Goal: Transaction & Acquisition: Purchase product/service

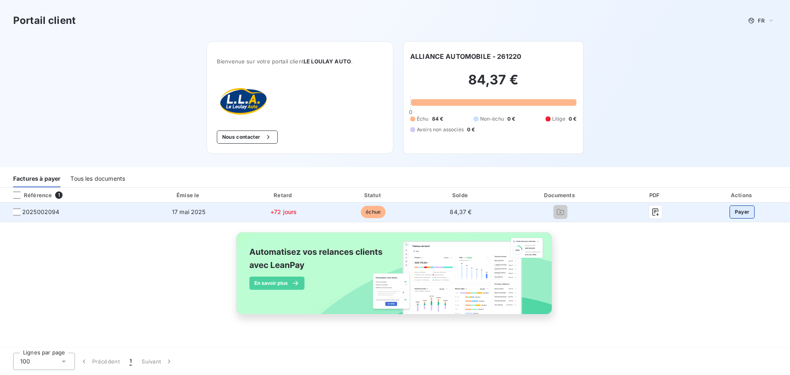
click at [740, 214] on button "Payer" at bounding box center [743, 211] width 26 height 13
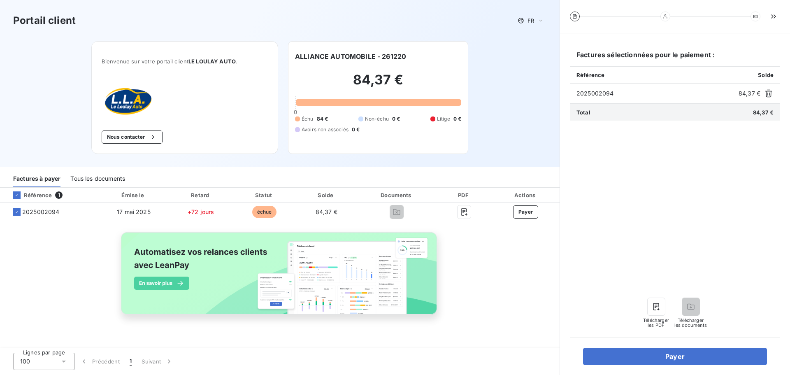
click at [675, 366] on div "Factures sélectionnées pour le paiement : Référence Solde 2025002094 84,37 € To…" at bounding box center [675, 204] width 230 height 342
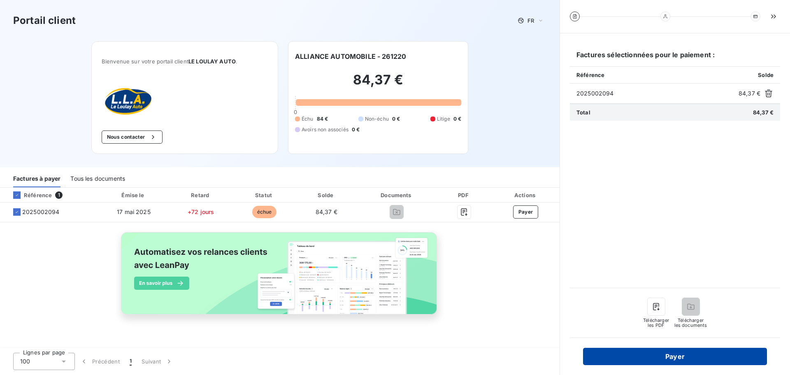
click at [686, 356] on button "Payer" at bounding box center [675, 356] width 184 height 17
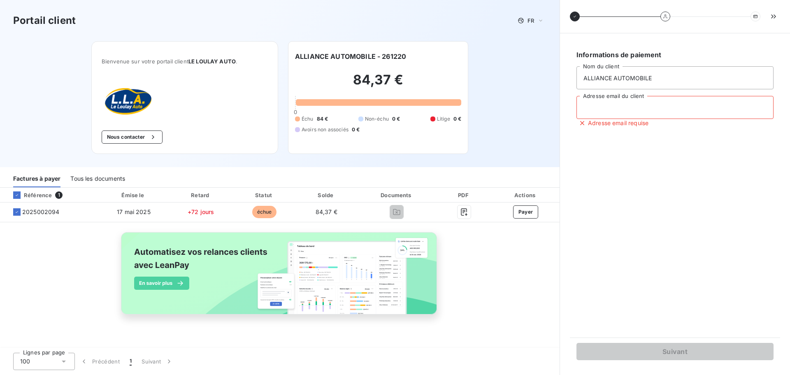
click at [662, 113] on input "Adresse email du client" at bounding box center [675, 107] width 197 height 23
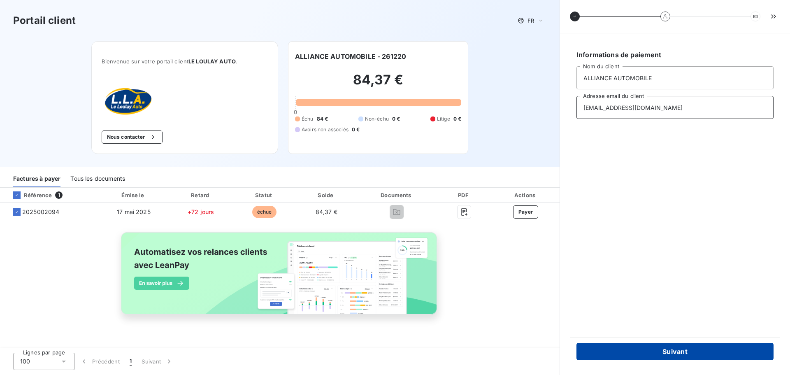
type input "[EMAIL_ADDRESS][DOMAIN_NAME]"
click at [650, 353] on button "Suivant" at bounding box center [675, 351] width 197 height 17
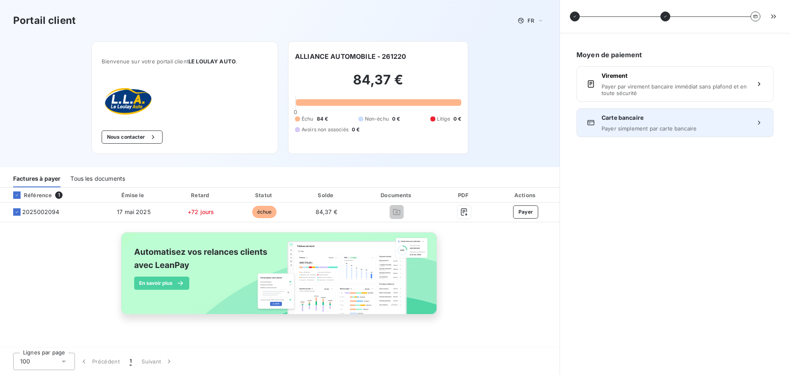
click at [678, 127] on span "Payer simplement par carte bancaire" at bounding box center [675, 128] width 147 height 7
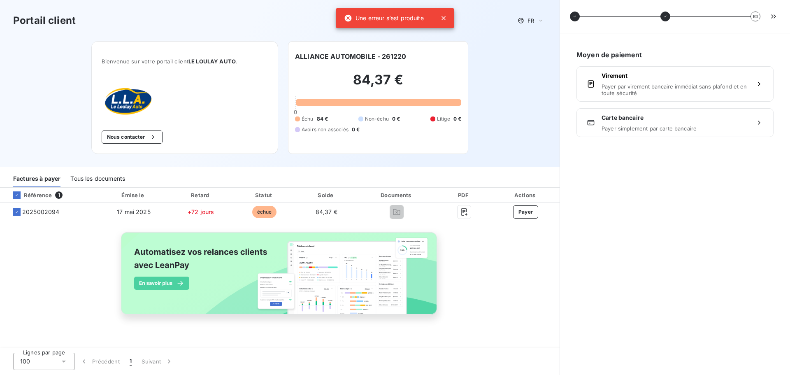
click at [685, 65] on div "Moyen de paiement Virement Payer par virement bancaire immédiat sans plafond et…" at bounding box center [675, 204] width 210 height 322
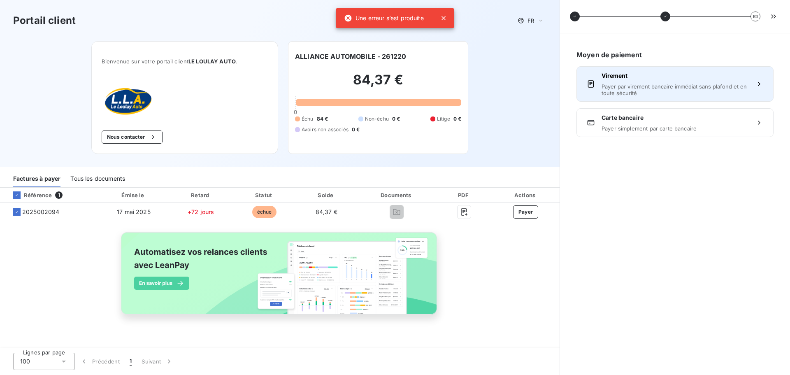
click at [683, 82] on div "Virement Payer par virement bancaire immédiat sans plafond et en toute sécurité" at bounding box center [675, 84] width 147 height 25
